Goal: Transaction & Acquisition: Obtain resource

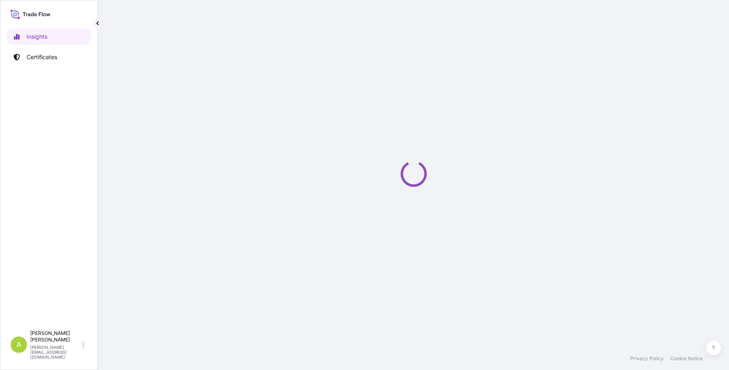
select select "2025"
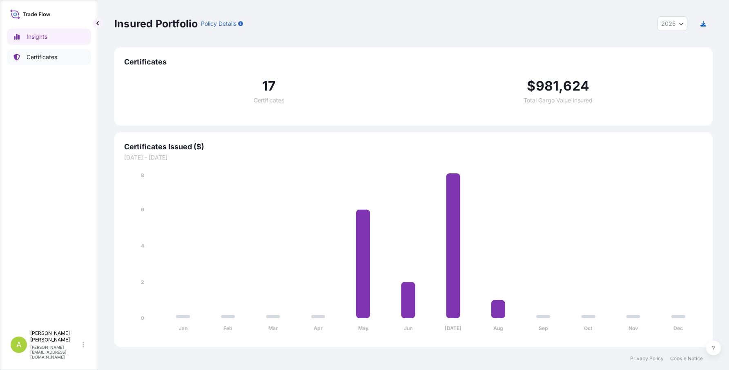
click at [55, 54] on p "Certificates" at bounding box center [42, 57] width 31 height 8
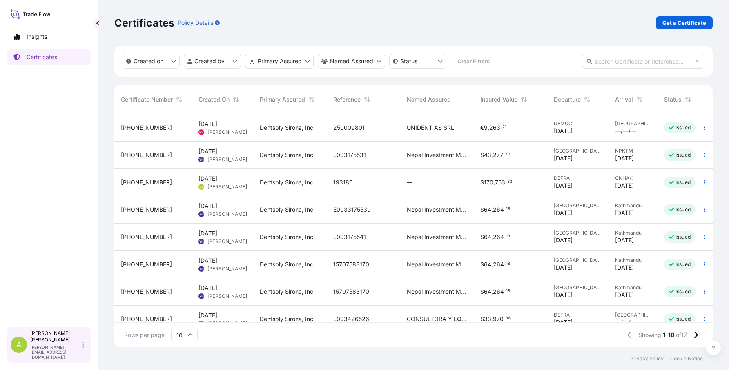
click at [56, 343] on p "[PERSON_NAME]" at bounding box center [55, 336] width 51 height 13
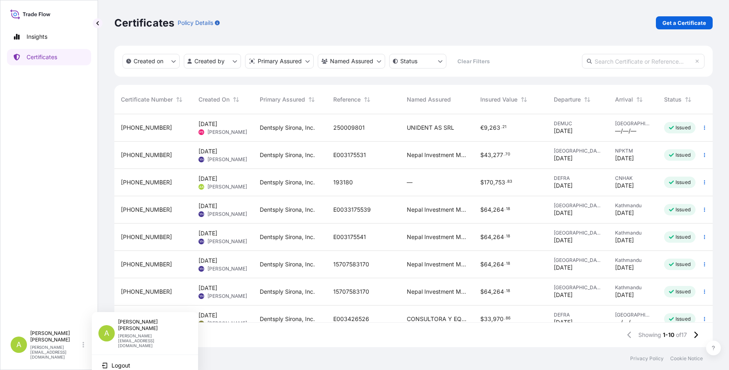
click at [60, 236] on div "Insights Certificates" at bounding box center [49, 173] width 84 height 305
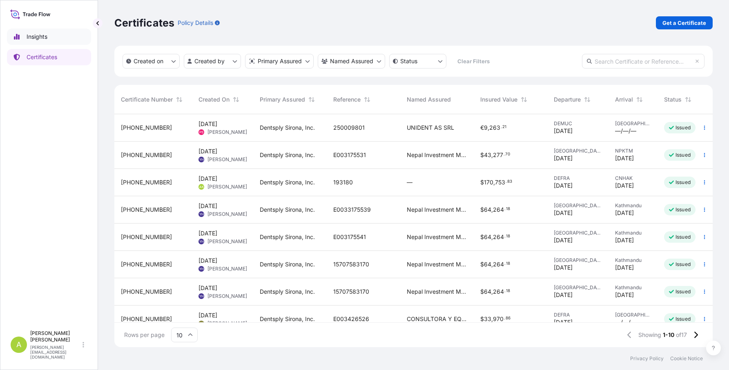
click at [36, 38] on p "Insights" at bounding box center [37, 37] width 21 height 8
select select "2025"
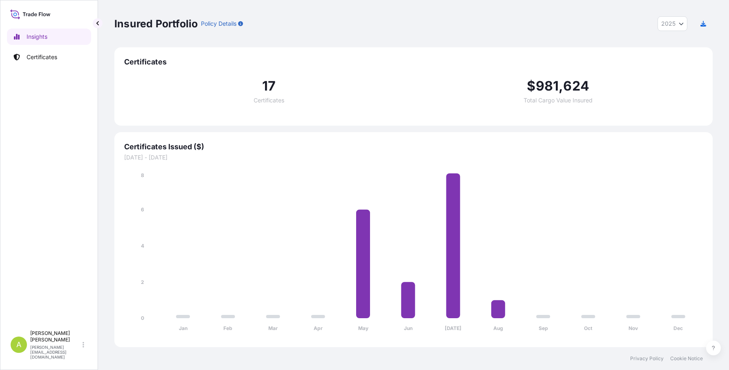
click at [43, 16] on icon at bounding box center [30, 14] width 40 height 12
click at [228, 25] on p "Policy Details" at bounding box center [219, 24] width 36 height 8
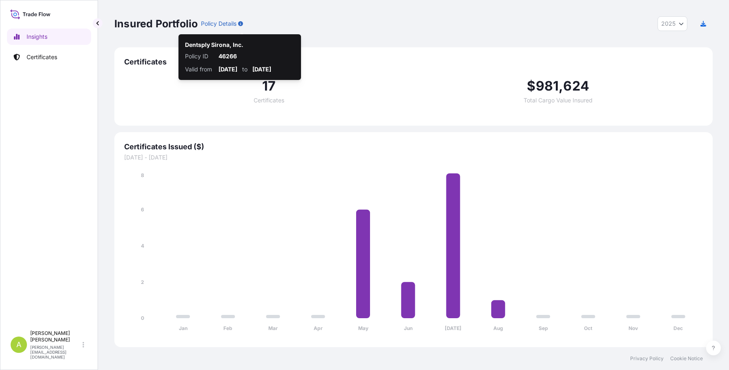
click at [243, 24] on icon "button" at bounding box center [240, 23] width 5 height 5
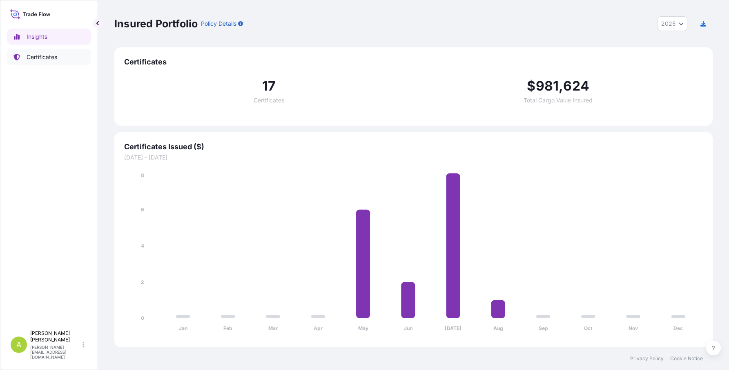
click at [51, 60] on p "Certificates" at bounding box center [42, 57] width 31 height 8
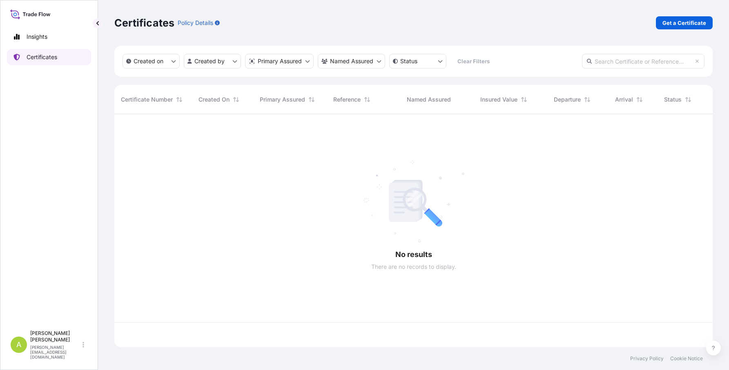
scroll to position [232, 592]
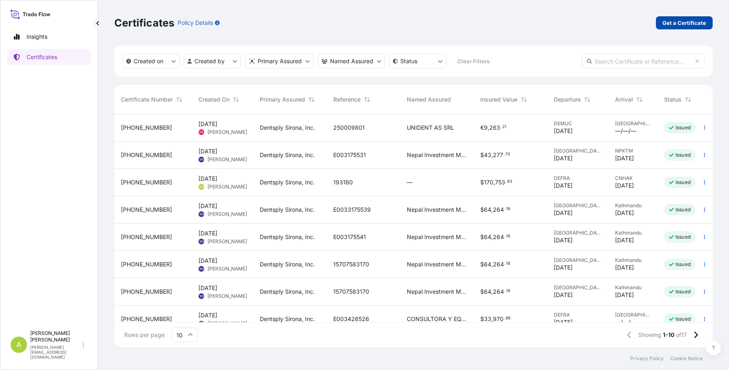
click at [673, 24] on p "Get a Certificate" at bounding box center [684, 23] width 44 height 8
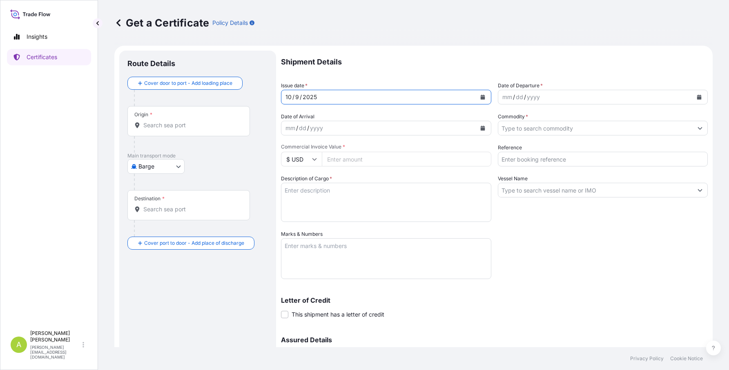
click at [480, 96] on icon "Calendar" at bounding box center [482, 97] width 4 height 5
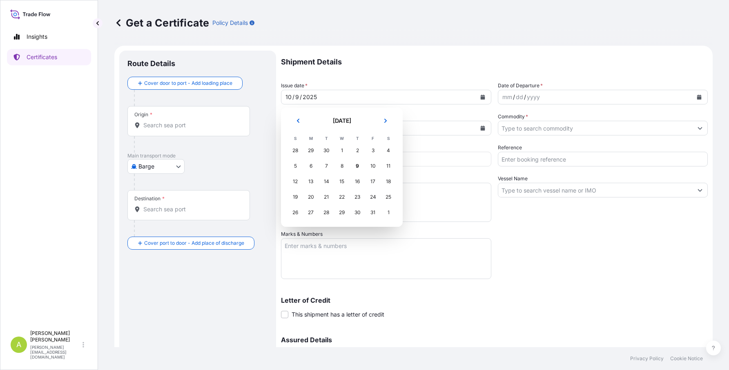
click at [311, 149] on div "29" at bounding box center [310, 150] width 15 height 15
click at [310, 149] on div "29" at bounding box center [310, 150] width 15 height 15
click at [297, 121] on icon "Previous" at bounding box center [298, 121] width 2 height 4
click at [311, 212] on div "29" at bounding box center [310, 212] width 15 height 15
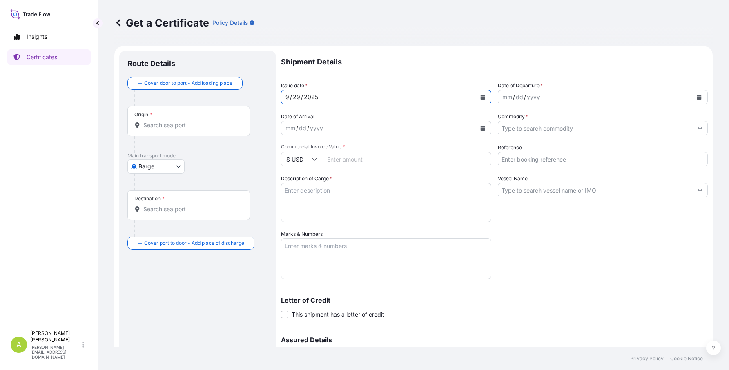
click at [480, 127] on icon "Calendar" at bounding box center [482, 128] width 5 height 5
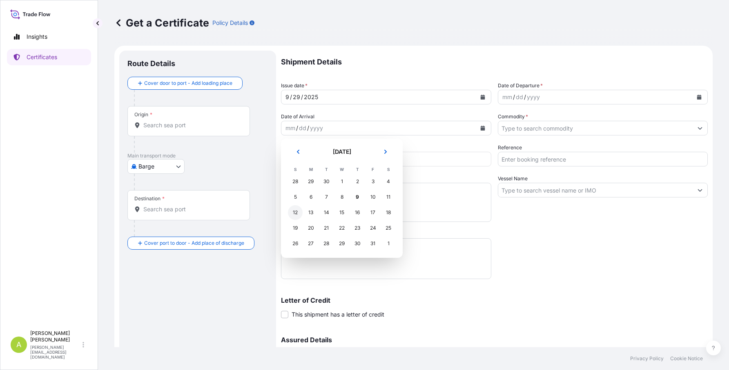
click at [295, 214] on div "12" at bounding box center [295, 212] width 15 height 15
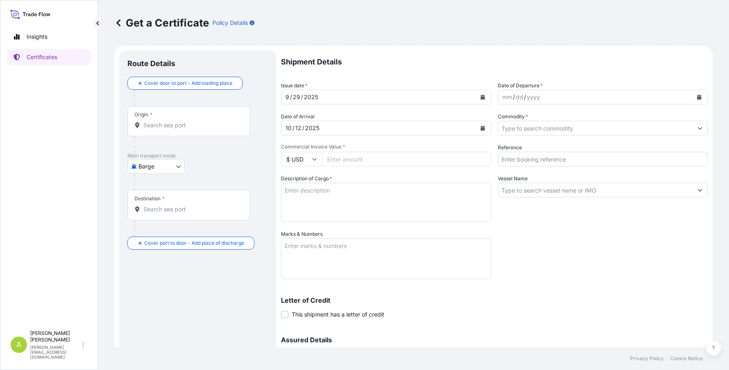
click at [151, 167] on body "Insights Certificates A [PERSON_NAME] [EMAIL_ADDRESS][PERSON_NAME][DOMAIN_NAME]…" at bounding box center [364, 185] width 729 height 370
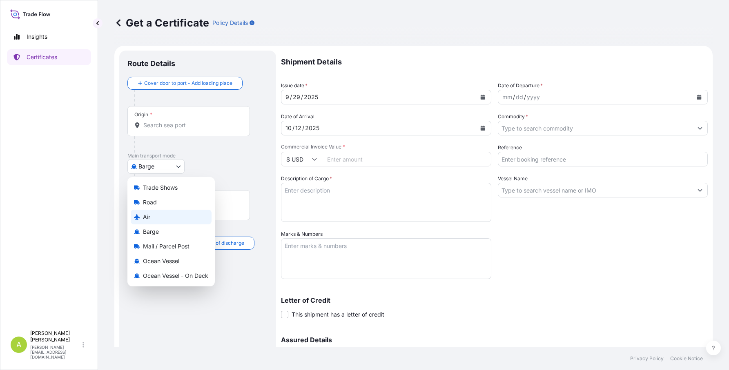
click at [153, 214] on div "Air" at bounding box center [171, 217] width 81 height 15
select select "Air"
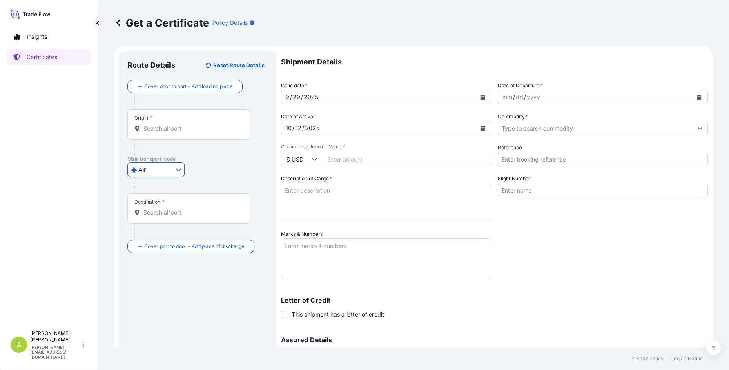
click at [176, 131] on input "Origin *" at bounding box center [191, 129] width 96 height 8
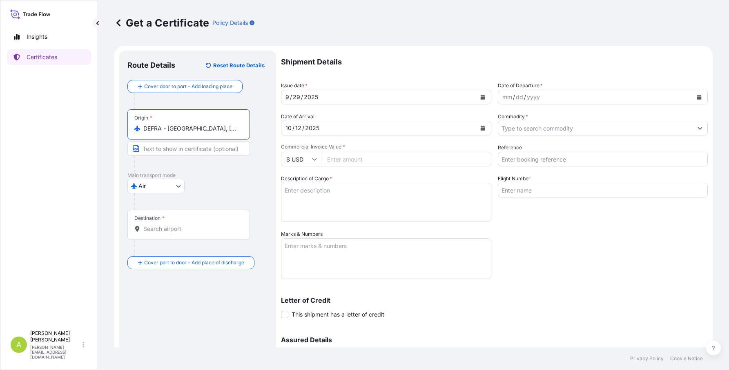
type input "DEFRA - [GEOGRAPHIC_DATA], [GEOGRAPHIC_DATA]"
click at [154, 227] on input "Destination *" at bounding box center [191, 229] width 96 height 8
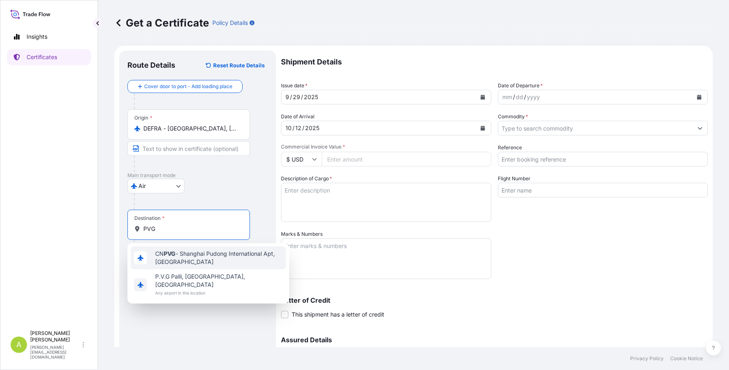
click at [181, 255] on span "CN PVG - Shanghai Pudong International Apt, [GEOGRAPHIC_DATA]" at bounding box center [218, 258] width 127 height 16
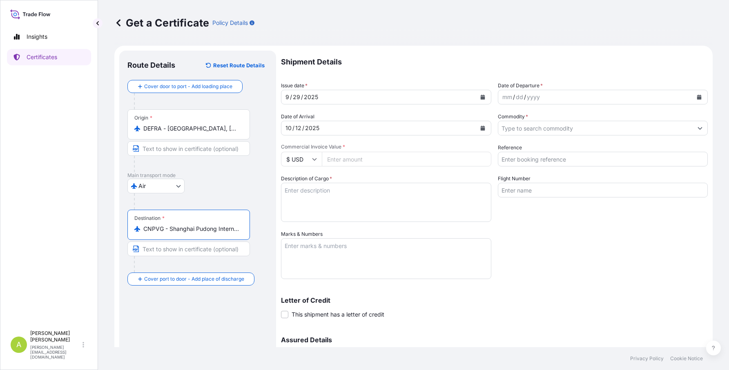
type input "CNPVG - Shanghai Pudong International Apt, [GEOGRAPHIC_DATA]"
click at [410, 156] on input "Commercial Invoice Value *" at bounding box center [406, 159] width 169 height 15
type input "59500"
click at [389, 189] on textarea "Description of Cargo *" at bounding box center [386, 202] width 210 height 39
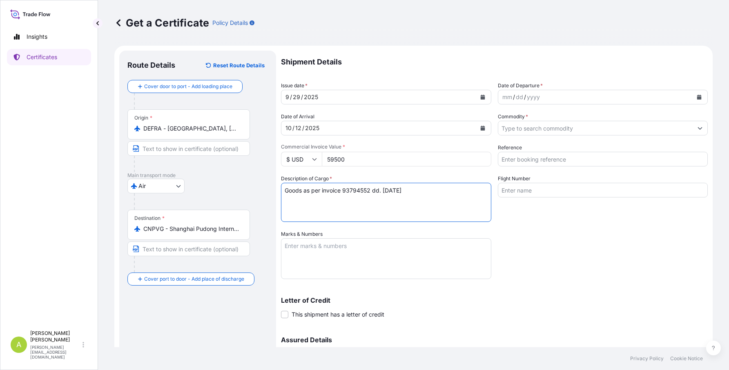
type textarea "Goods as per invoice 93794552 dd. [DATE]"
click at [530, 156] on input "Reference" at bounding box center [603, 159] width 210 height 15
type input "3424001"
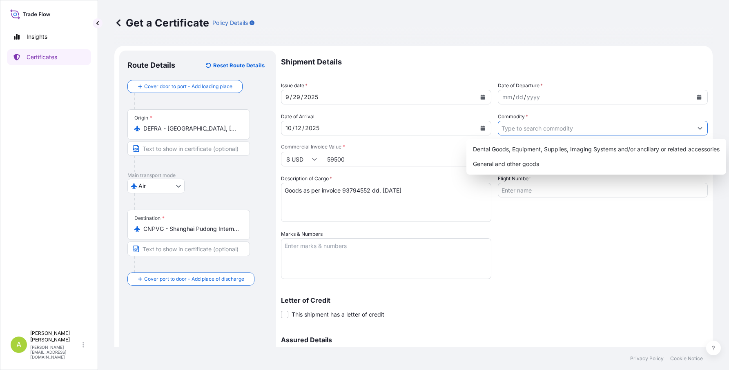
click at [698, 126] on button "Show suggestions" at bounding box center [700, 128] width 15 height 15
click at [637, 147] on div "Dental Goods, Equipment, Supplies, Imaging Systems and/or ancillary or related …" at bounding box center [596, 149] width 253 height 15
type input "Dental Goods, Equipment, Supplies, Imaging Systems and/or ancillary or related …"
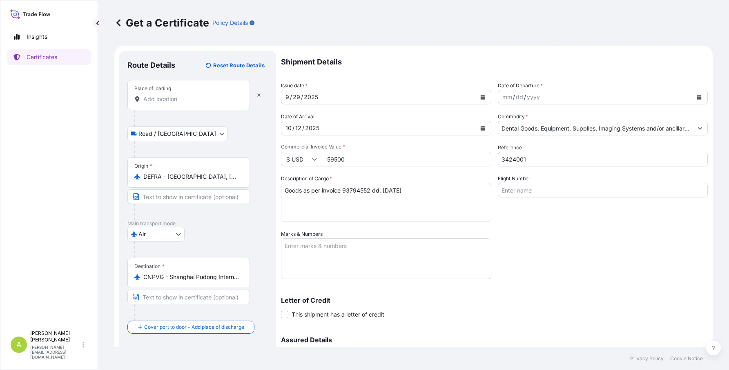
click at [165, 102] on input "Place of loading" at bounding box center [191, 99] width 96 height 8
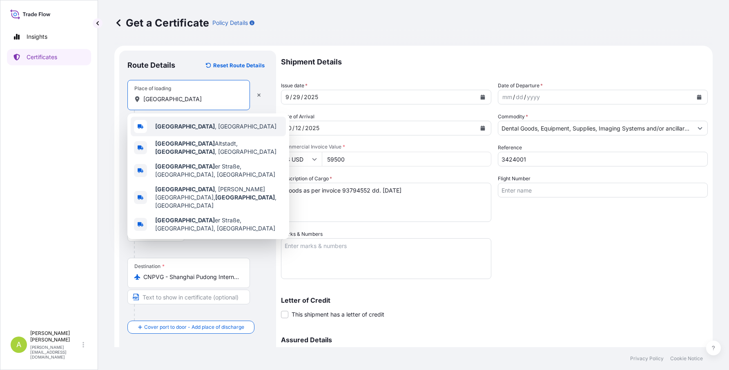
click at [179, 120] on div "[GEOGRAPHIC_DATA] , [GEOGRAPHIC_DATA]" at bounding box center [208, 127] width 155 height 20
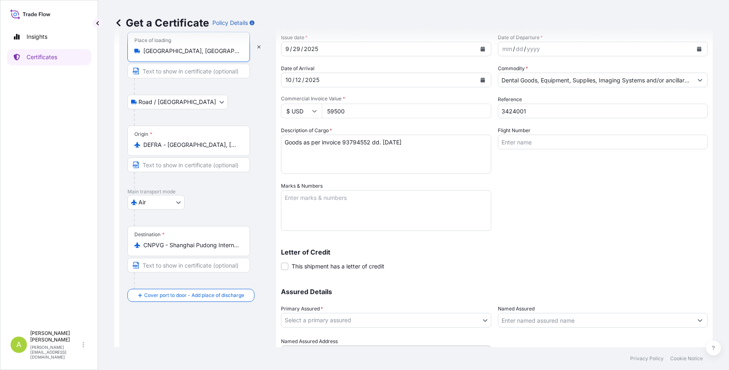
scroll to position [7, 0]
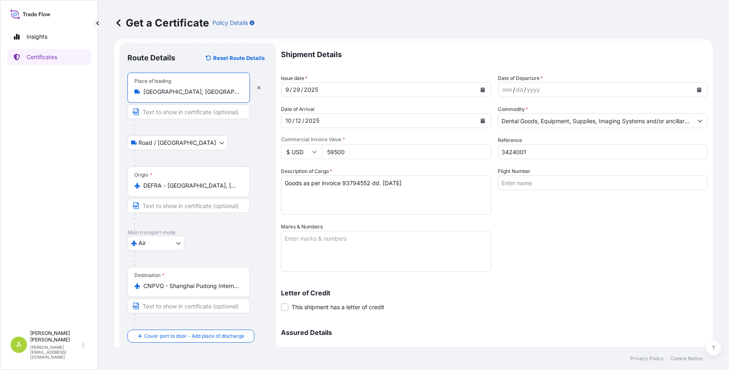
type input "[GEOGRAPHIC_DATA], [GEOGRAPHIC_DATA]"
click at [303, 247] on textarea "Marks & Numbers" at bounding box center [386, 251] width 210 height 41
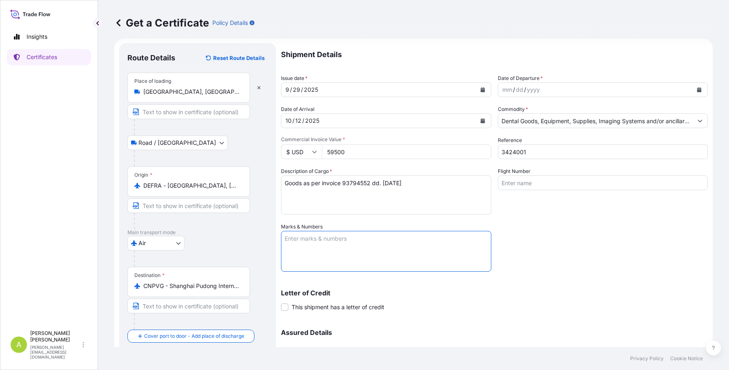
paste textarea "2024OSTC-YXH017 ------------------------ [GEOGRAPHIC_DATA] [GEOGRAPHIC_DATA]"
type textarea "2024OSTC-YXH017 ------------------------ [GEOGRAPHIC_DATA] [GEOGRAPHIC_DATA]"
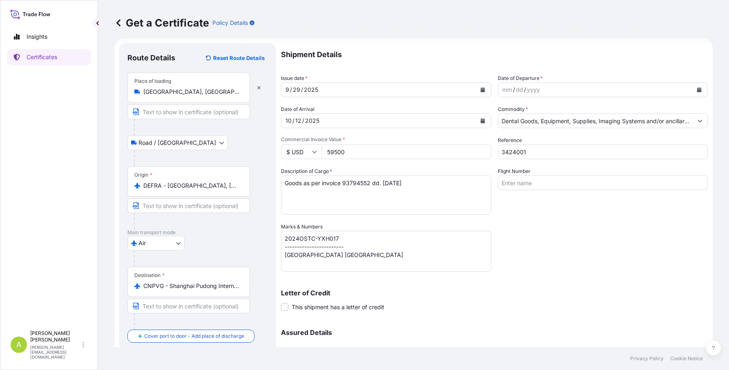
click at [517, 183] on input "Flight Number" at bounding box center [603, 183] width 210 height 15
type input "LH8404/11"
click at [694, 92] on button "Calendar" at bounding box center [699, 89] width 13 height 13
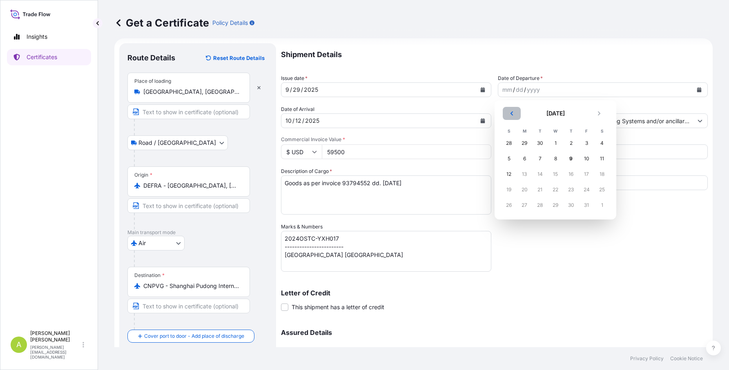
click at [512, 116] on button "Previous" at bounding box center [512, 113] width 18 height 13
click at [521, 202] on div "29" at bounding box center [524, 205] width 15 height 15
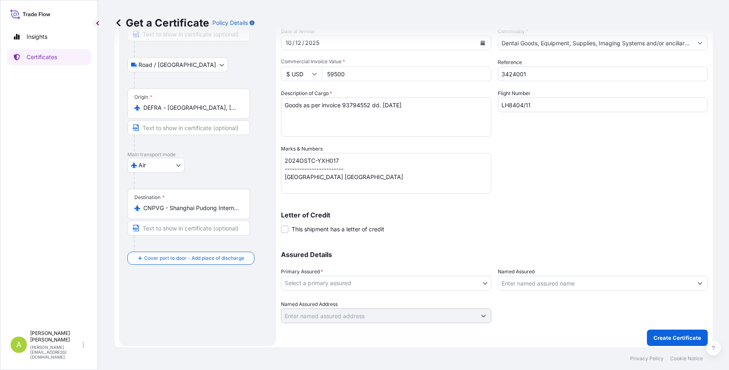
scroll to position [89, 0]
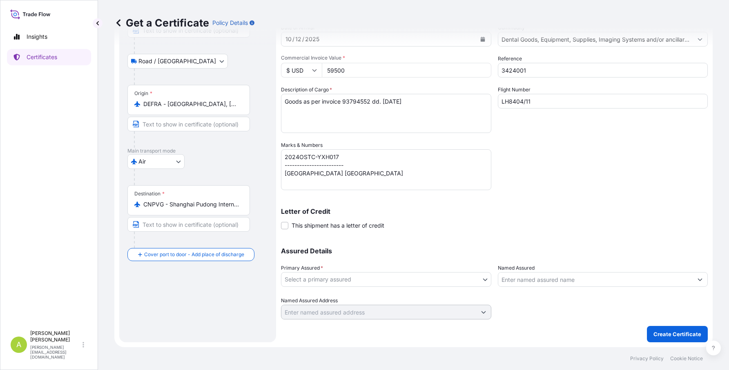
click at [482, 281] on body "[DATE] Insights Certificates A [PERSON_NAME] [EMAIL_ADDRESS][PERSON_NAME][DOMAI…" at bounding box center [364, 185] width 729 height 370
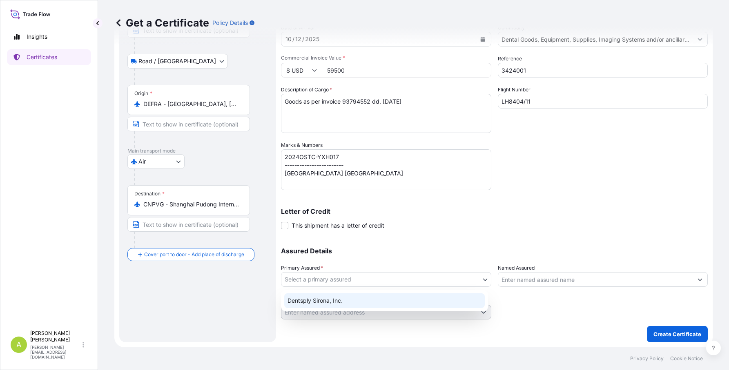
click at [364, 298] on div "Dentsply Sirona, Inc." at bounding box center [384, 301] width 201 height 15
select select "31488"
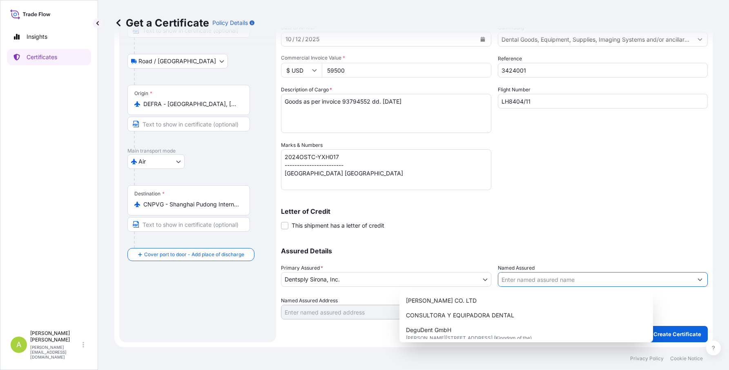
click at [697, 280] on icon "Show suggestions" at bounding box center [699, 279] width 5 height 5
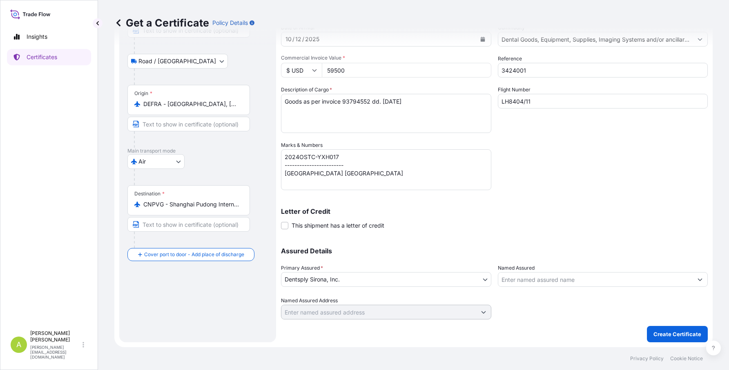
click at [530, 280] on input "Named Assured" at bounding box center [595, 279] width 195 height 15
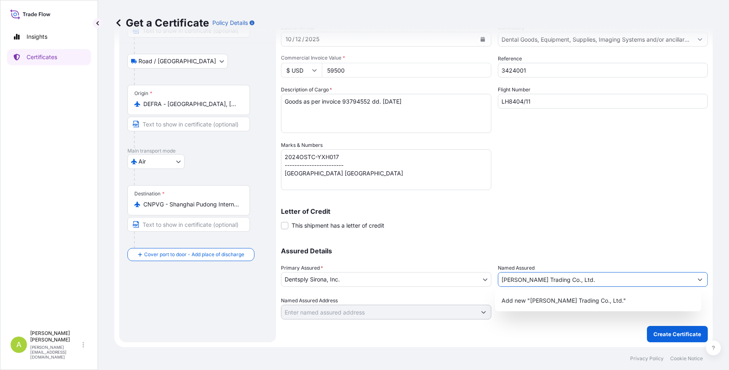
type input "[PERSON_NAME] Trading Co., Ltd."
click at [591, 189] on div "Shipment Details Issue date * [DATE] Date of Departure * [DATE] Date of Arrival…" at bounding box center [494, 141] width 427 height 358
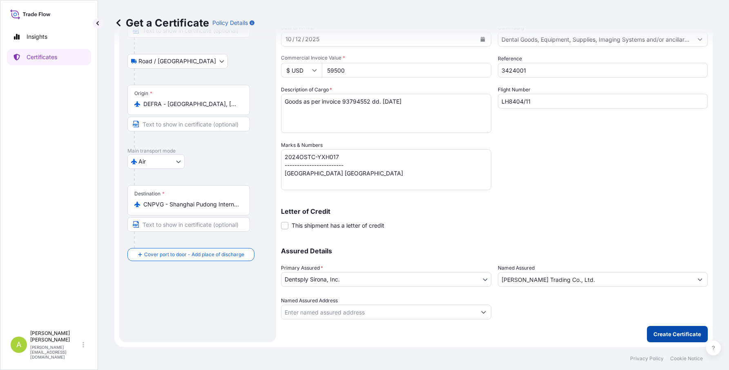
click at [667, 333] on p "Create Certificate" at bounding box center [677, 334] width 48 height 8
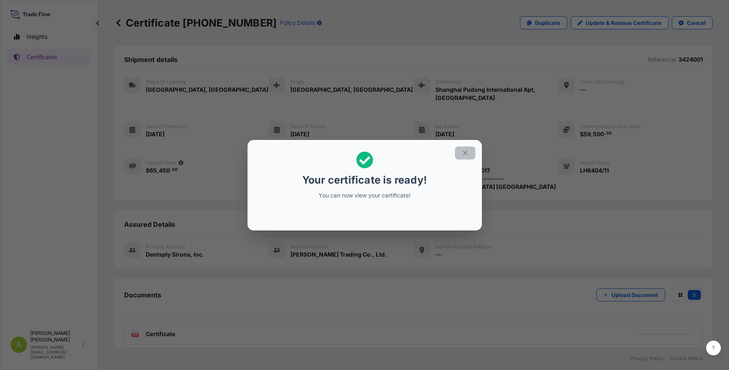
click at [463, 158] on button "button" at bounding box center [465, 153] width 20 height 13
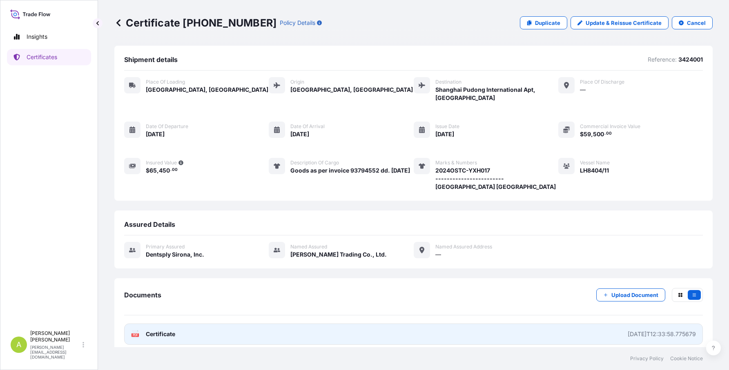
click at [152, 330] on span "Certificate" at bounding box center [160, 334] width 29 height 8
